Goal: Task Accomplishment & Management: Use online tool/utility

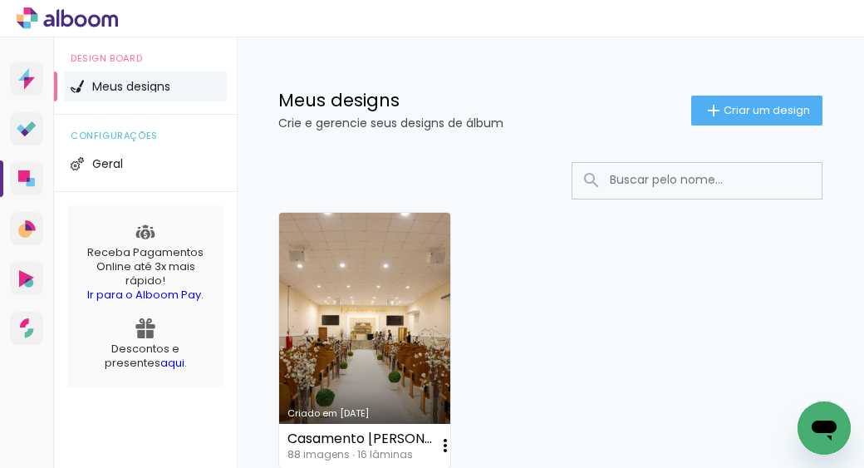
click at [312, 307] on link "Criado em [DATE]" at bounding box center [364, 340] width 171 height 255
